Goal: Transaction & Acquisition: Purchase product/service

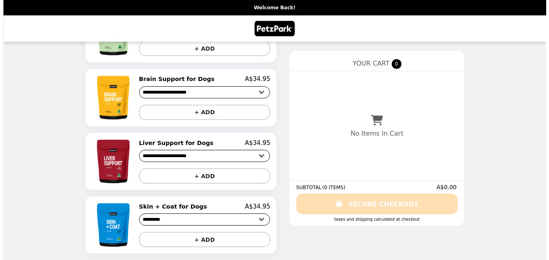
scroll to position [566, 0]
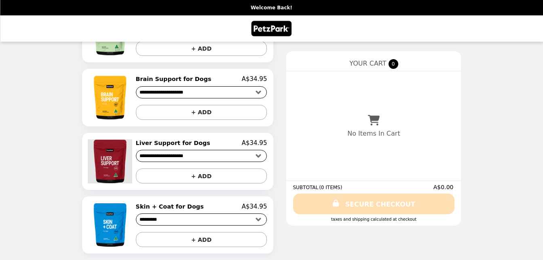
click at [123, 165] on img at bounding box center [111, 161] width 46 height 44
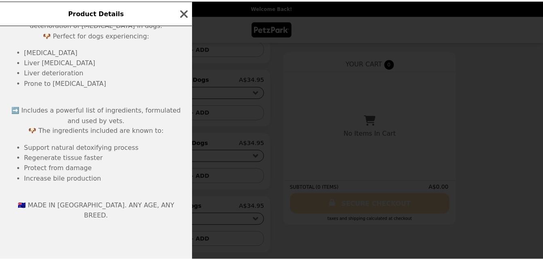
scroll to position [279, 0]
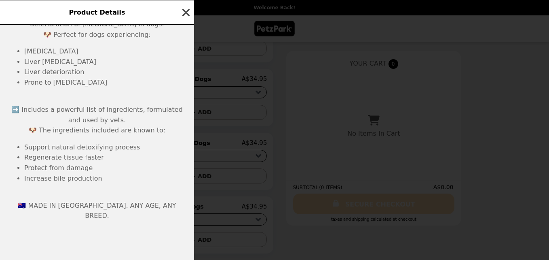
click at [187, 11] on icon "button" at bounding box center [186, 12] width 8 height 8
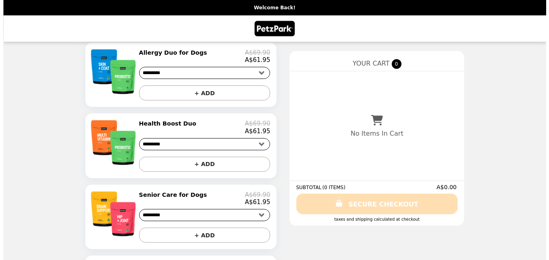
scroll to position [162, 0]
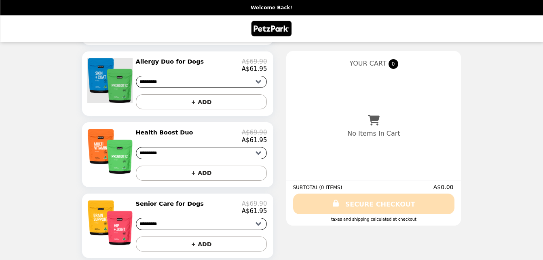
click at [112, 77] on img at bounding box center [110, 80] width 47 height 45
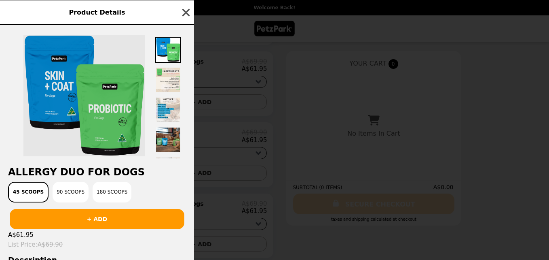
click at [53, 81] on img at bounding box center [83, 95] width 121 height 121
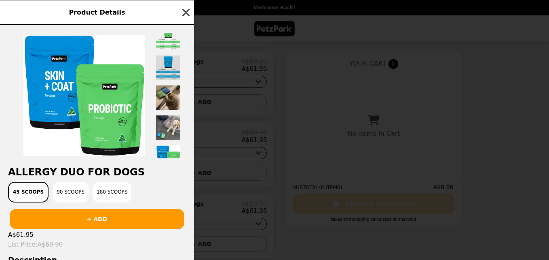
click at [170, 63] on img at bounding box center [168, 68] width 26 height 26
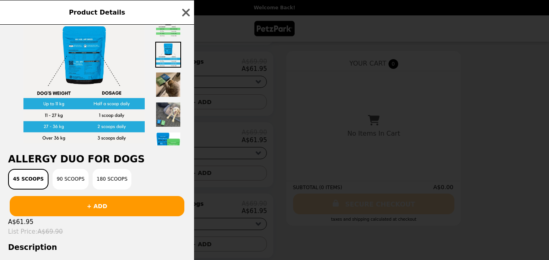
scroll to position [0, 0]
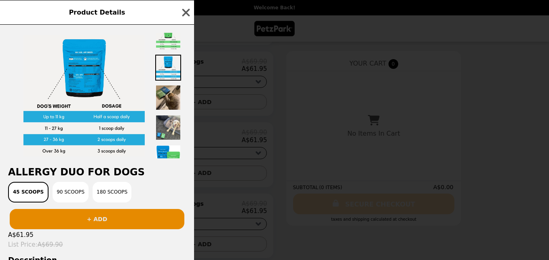
click at [110, 216] on button "+ ADD" at bounding box center [97, 219] width 175 height 20
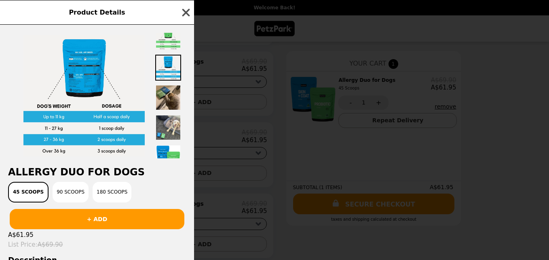
click at [188, 12] on icon "button" at bounding box center [186, 12] width 12 height 12
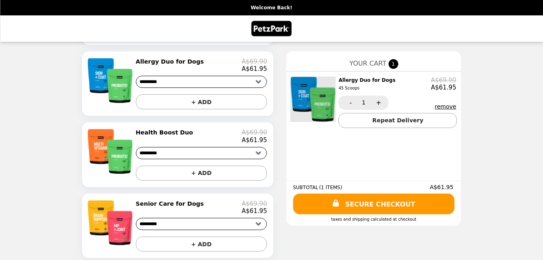
click at [307, 103] on img at bounding box center [313, 98] width 47 height 45
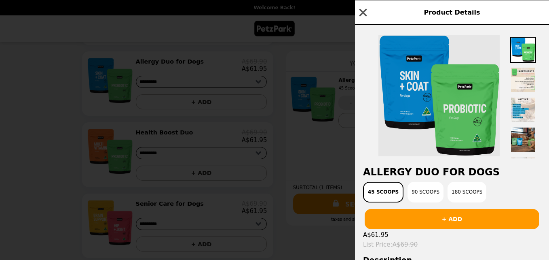
click at [458, 116] on img at bounding box center [439, 95] width 121 height 121
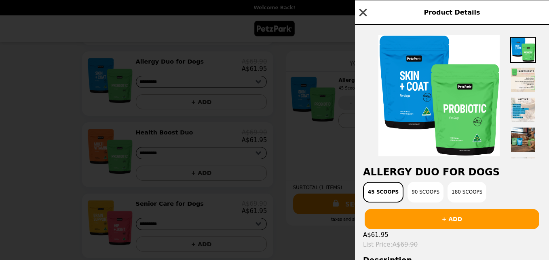
click at [365, 12] on icon "button" at bounding box center [364, 12] width 8 height 8
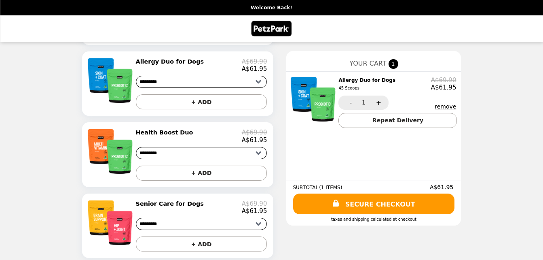
click at [437, 106] on button "remove" at bounding box center [445, 106] width 21 height 6
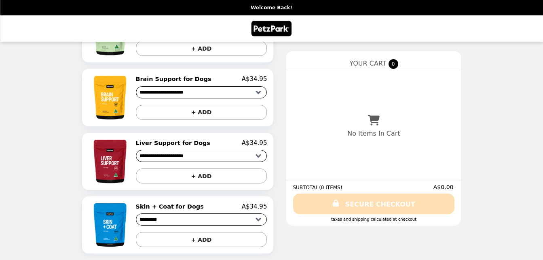
scroll to position [568, 0]
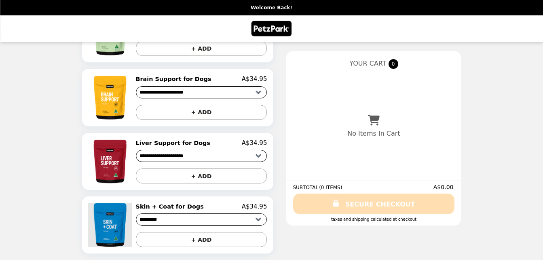
click at [125, 224] on img at bounding box center [111, 225] width 46 height 44
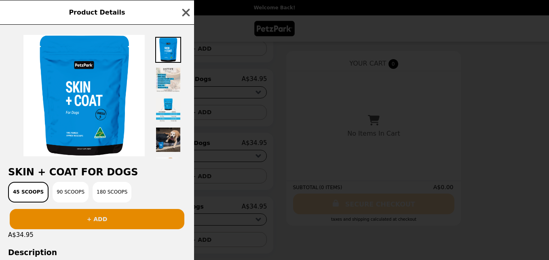
click at [122, 218] on button "+ ADD" at bounding box center [97, 219] width 175 height 20
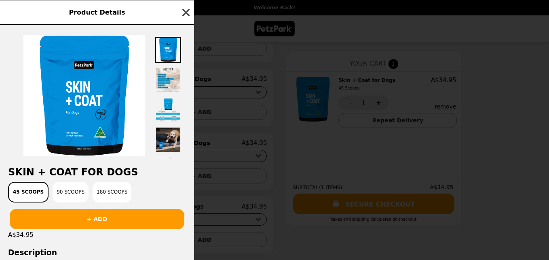
click at [184, 15] on icon "button" at bounding box center [186, 12] width 8 height 8
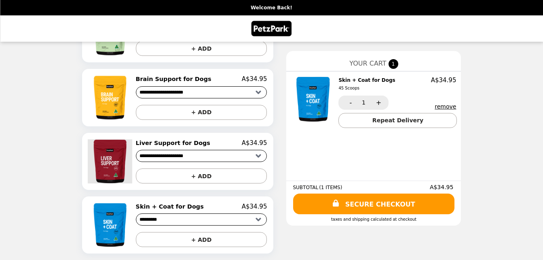
click at [119, 164] on img at bounding box center [111, 161] width 46 height 44
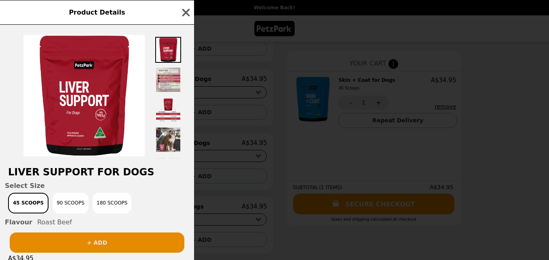
click at [94, 244] on button "+ ADD" at bounding box center [97, 242] width 175 height 20
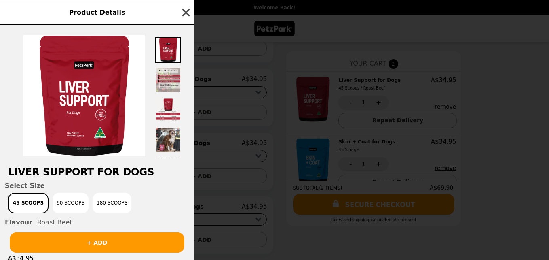
click at [186, 13] on icon "button" at bounding box center [186, 12] width 8 height 8
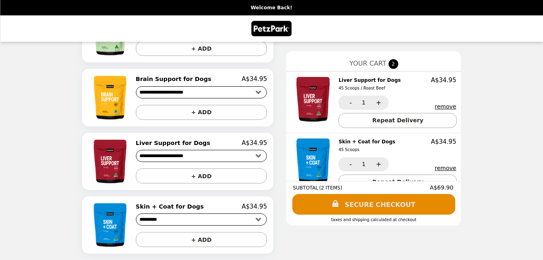
click at [398, 201] on link "SECURE CHECKOUT" at bounding box center [373, 204] width 163 height 21
